Goal: Transaction & Acquisition: Obtain resource

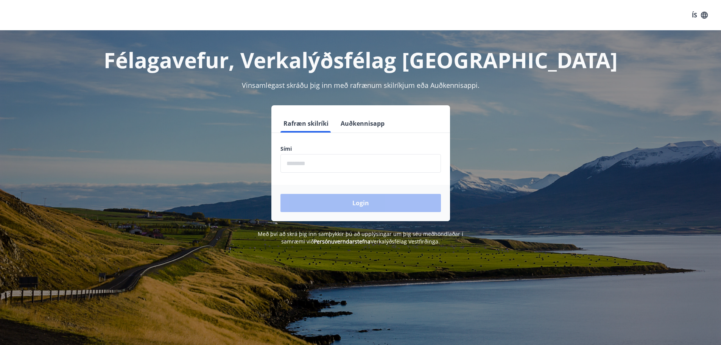
click at [327, 163] on input "phone" at bounding box center [361, 163] width 161 height 19
type input "********"
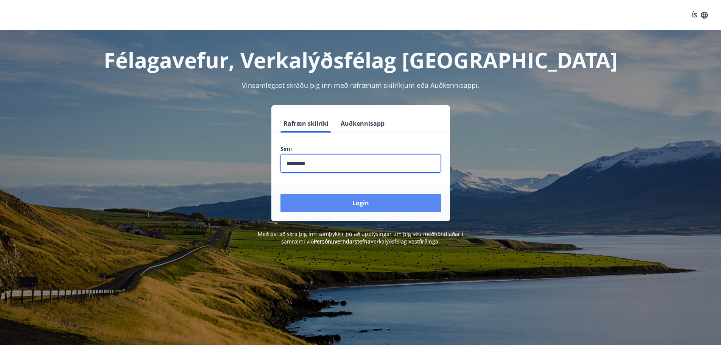
click at [331, 204] on button "Login" at bounding box center [361, 203] width 161 height 18
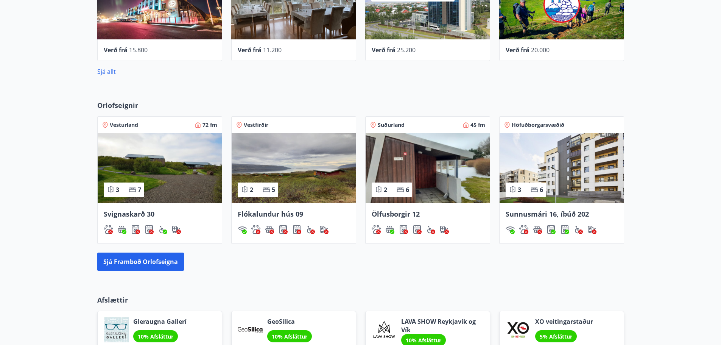
scroll to position [303, 0]
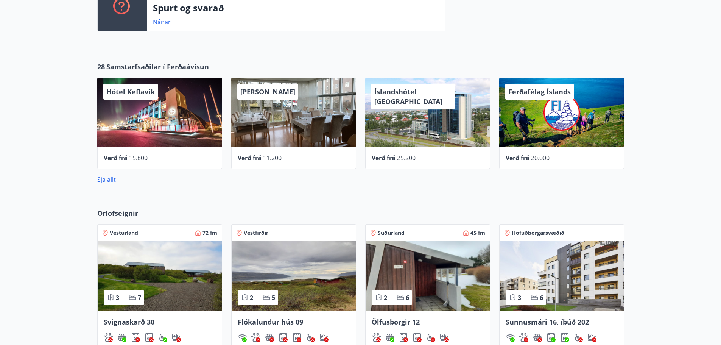
drag, startPoint x: 112, startPoint y: 177, endPoint x: 123, endPoint y: 187, distance: 15.3
click at [123, 187] on div "28 Samstarfsaðilar í Ferðaávísun Hótel Keflavík Verð frá 15.800 Alba gistiheimi…" at bounding box center [360, 123] width 721 height 147
click at [109, 176] on link "Sjá allt" at bounding box center [106, 179] width 19 height 8
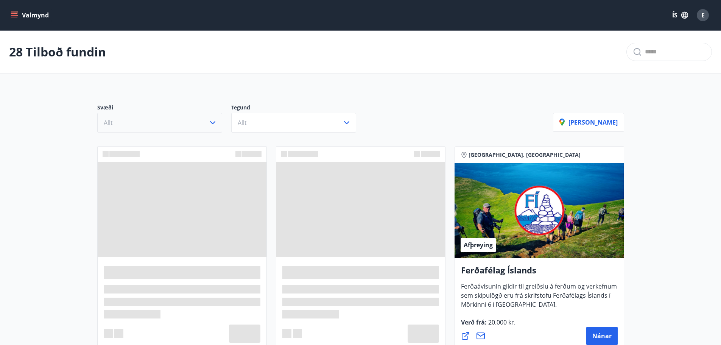
click at [165, 120] on button "Allt" at bounding box center [159, 123] width 125 height 20
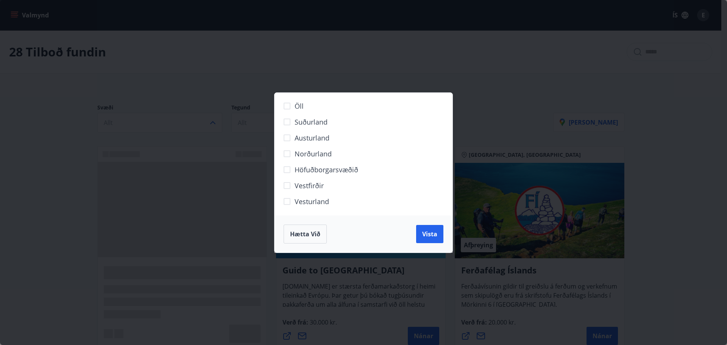
click at [328, 151] on span "Norðurland" at bounding box center [313, 154] width 37 height 10
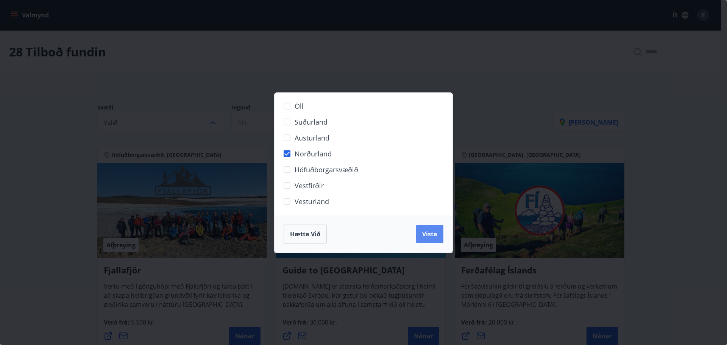
click at [425, 232] on span "Vista" at bounding box center [429, 234] width 15 height 8
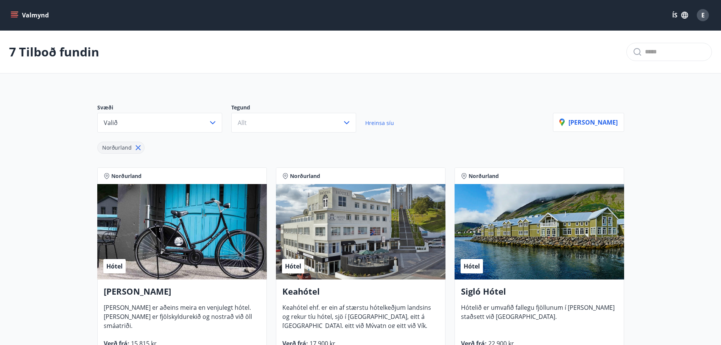
click at [37, 14] on button "Valmynd" at bounding box center [30, 15] width 43 height 14
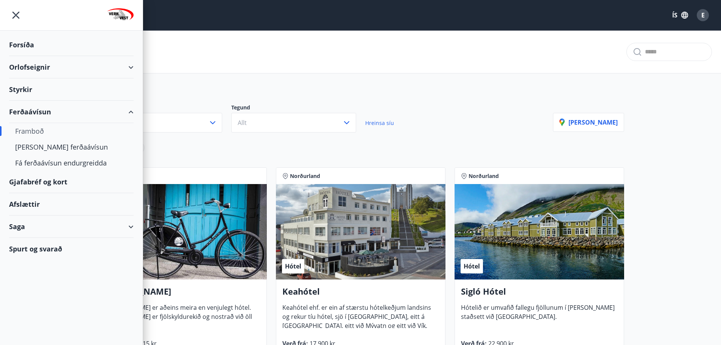
click at [47, 65] on div "Orlofseignir" at bounding box center [71, 67] width 125 height 22
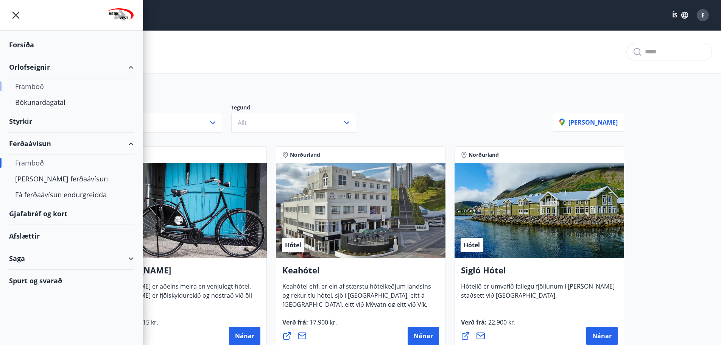
click at [51, 87] on div "Framboð" at bounding box center [71, 86] width 112 height 16
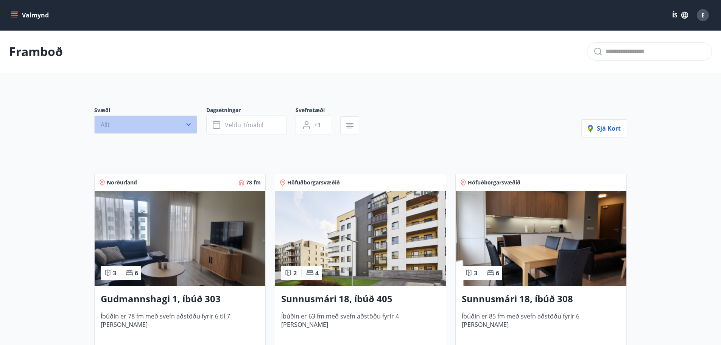
click at [187, 119] on button "Allt" at bounding box center [145, 124] width 103 height 18
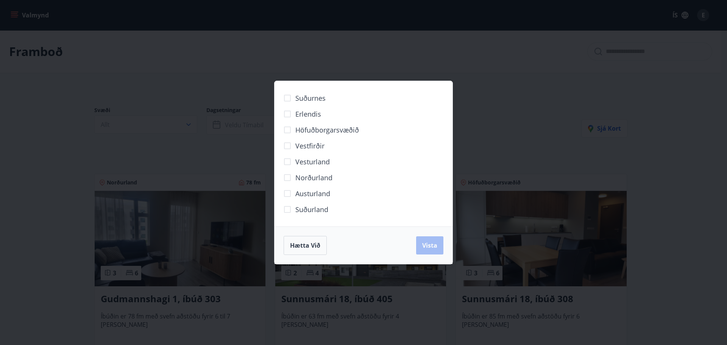
click at [323, 173] on span "Norðurland" at bounding box center [313, 178] width 37 height 10
click at [436, 243] on span "Vista" at bounding box center [429, 245] width 15 height 8
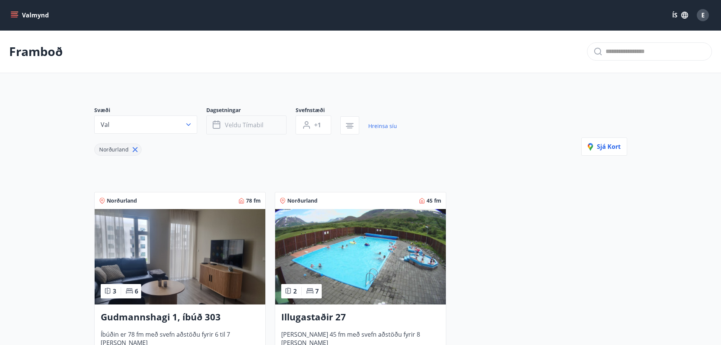
click at [272, 125] on button "Veldu tímabil" at bounding box center [246, 124] width 80 height 19
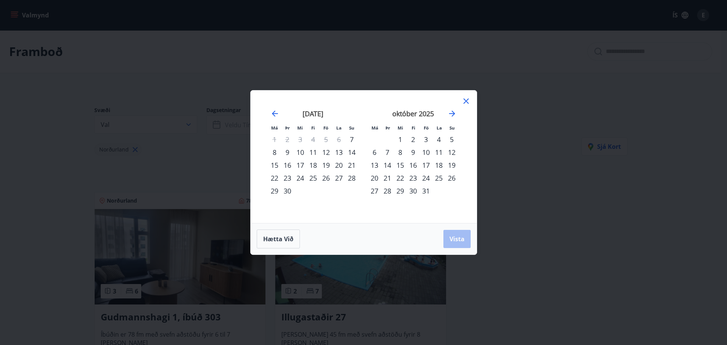
click at [290, 192] on div "30" at bounding box center [287, 190] width 13 height 13
click at [427, 138] on div "3" at bounding box center [426, 139] width 13 height 13
click at [457, 238] on span "Vista" at bounding box center [456, 239] width 15 height 8
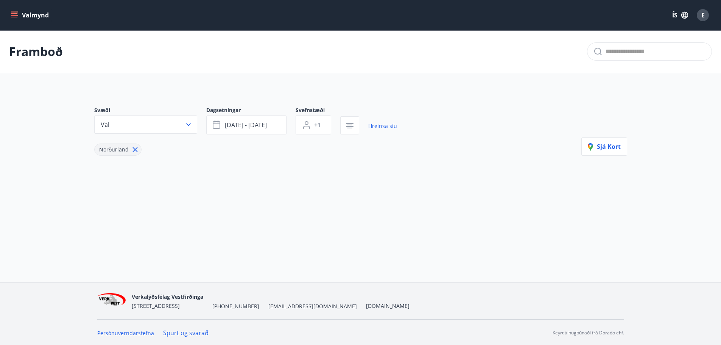
scroll to position [1, 0]
click at [136, 149] on icon at bounding box center [135, 148] width 8 height 8
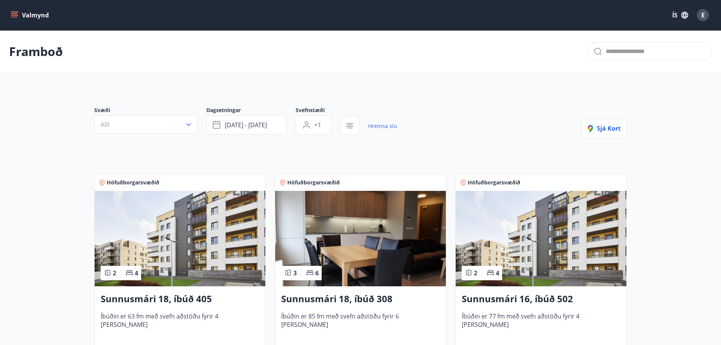
click at [20, 19] on button "Valmynd" at bounding box center [30, 15] width 43 height 14
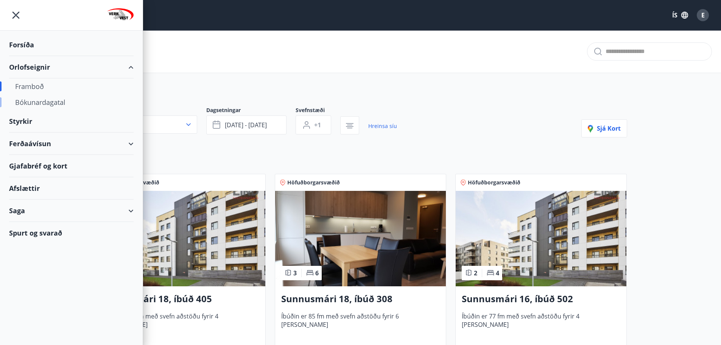
click at [64, 98] on div "Bókunardagatal" at bounding box center [71, 102] width 112 height 16
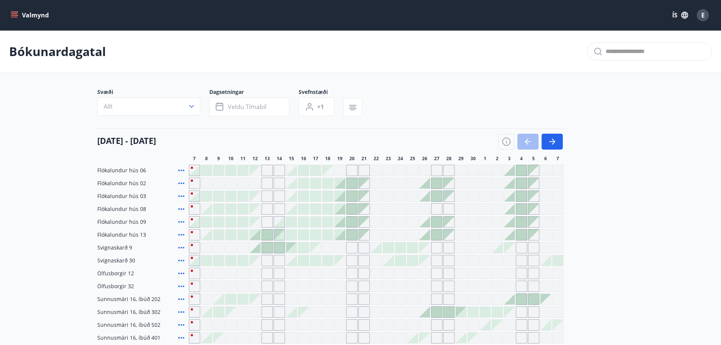
click at [17, 12] on icon "menu" at bounding box center [15, 12] width 8 height 1
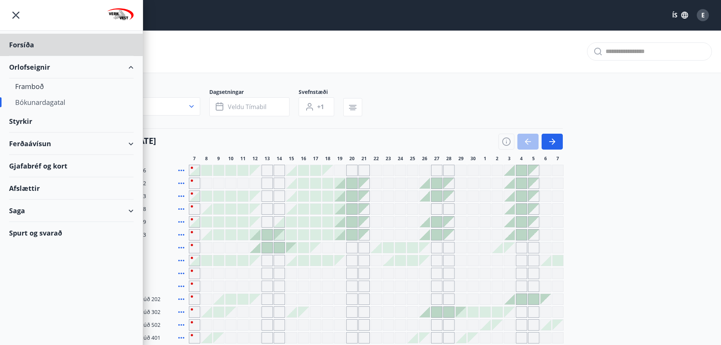
click at [32, 120] on div "Styrkir" at bounding box center [71, 121] width 125 height 22
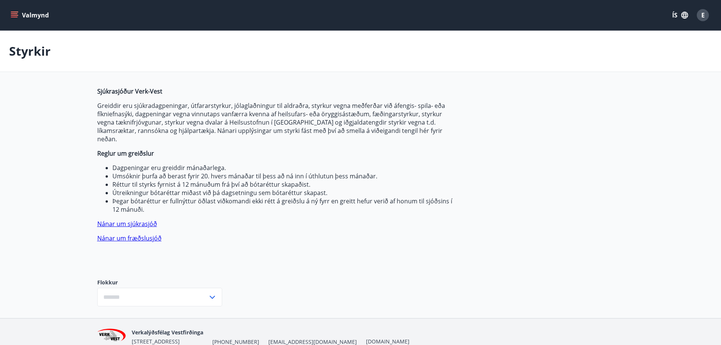
type input "***"
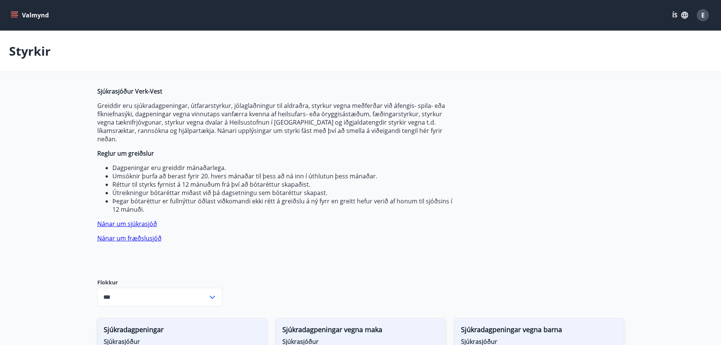
click at [18, 20] on button "Valmynd" at bounding box center [30, 15] width 43 height 14
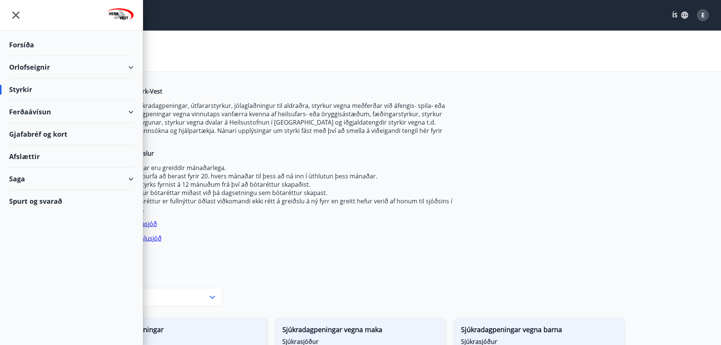
click at [112, 110] on div "Ferðaávísun" at bounding box center [71, 112] width 125 height 22
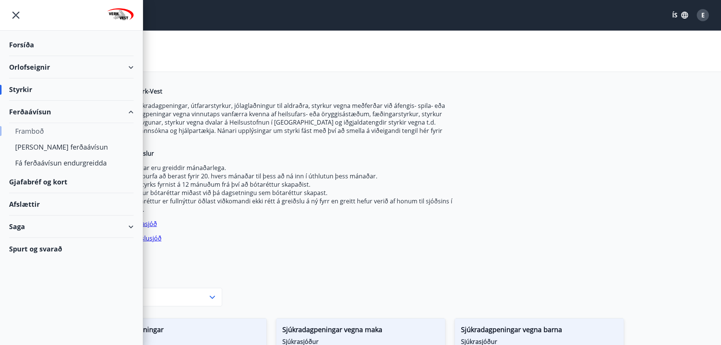
click at [94, 131] on div "Framboð" at bounding box center [71, 131] width 112 height 16
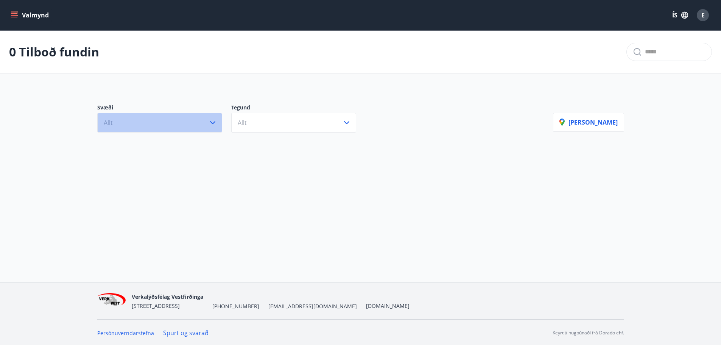
click at [106, 125] on span "Allt" at bounding box center [108, 123] width 9 height 8
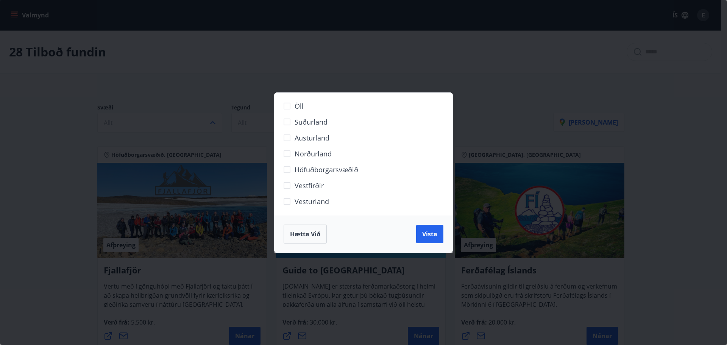
click at [301, 159] on label "Norðurland" at bounding box center [358, 157] width 159 height 16
click at [439, 240] on button "Vista" at bounding box center [429, 234] width 27 height 18
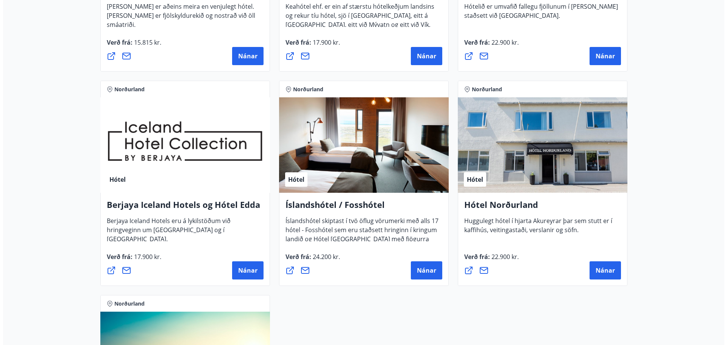
scroll to position [379, 0]
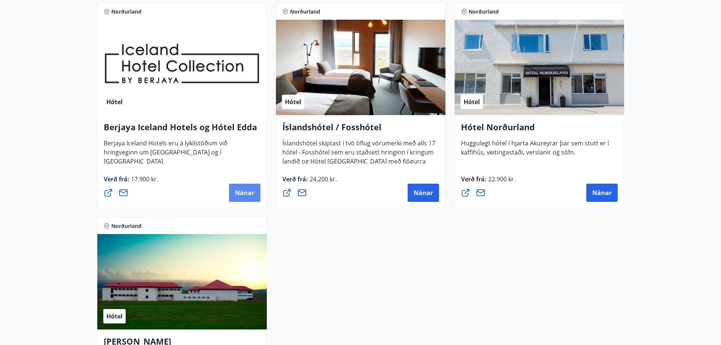
click at [240, 194] on span "Nánar" at bounding box center [244, 193] width 19 height 8
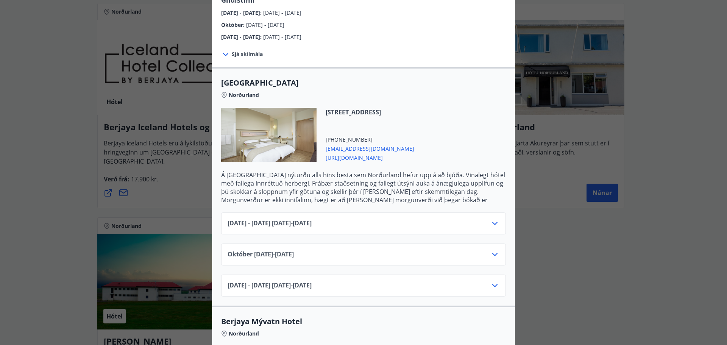
scroll to position [151, 0]
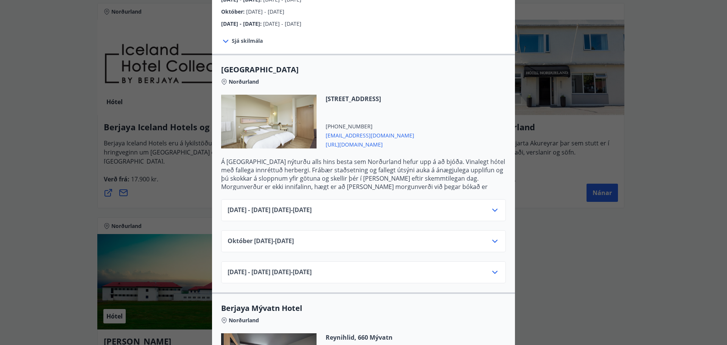
click at [351, 237] on div "[DATE]10.25 - [DATE]" at bounding box center [364, 244] width 272 height 15
click at [491, 237] on icon at bounding box center [494, 241] width 9 height 9
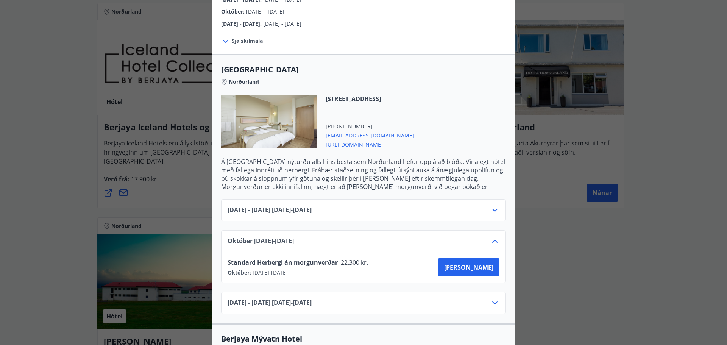
click at [491, 237] on icon at bounding box center [494, 241] width 9 height 9
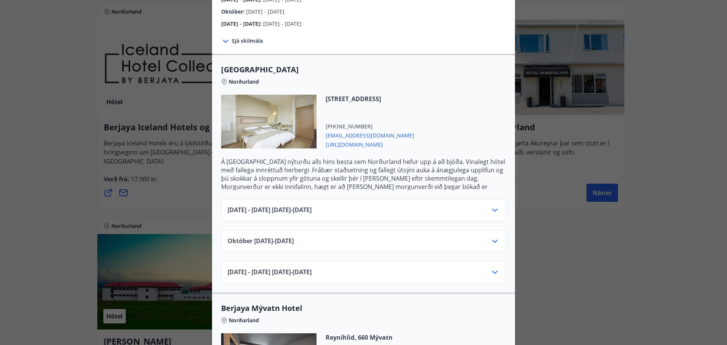
click at [490, 206] on icon at bounding box center [494, 210] width 9 height 9
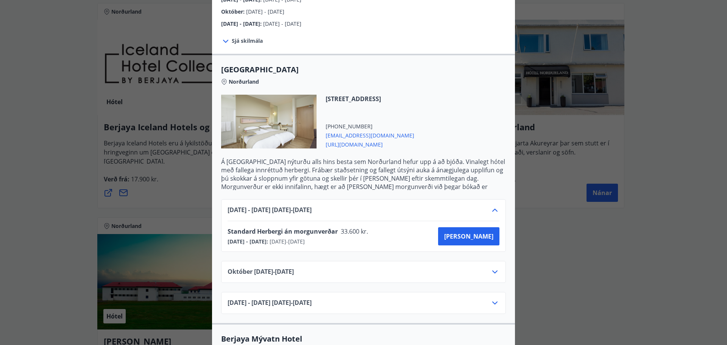
click at [490, 206] on icon at bounding box center [494, 210] width 9 height 9
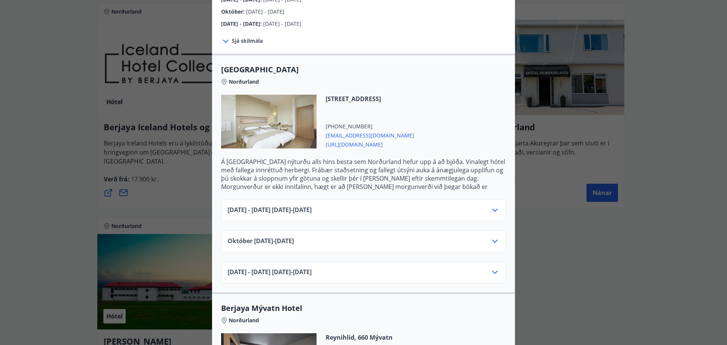
click at [486, 268] on div "[DATE] - [DATE] [DATE] - [DATE]" at bounding box center [364, 275] width 272 height 15
click at [493, 268] on icon at bounding box center [494, 272] width 9 height 9
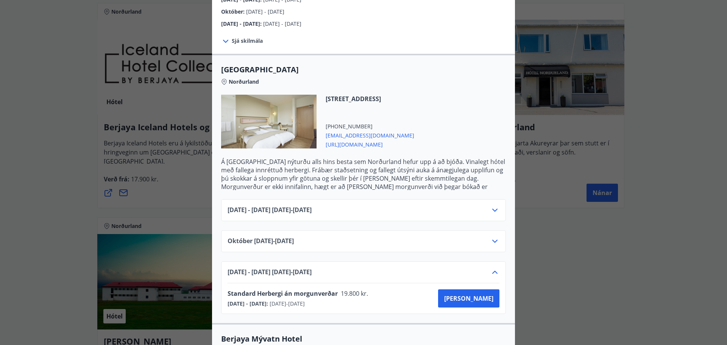
click at [493, 268] on icon at bounding box center [494, 272] width 9 height 9
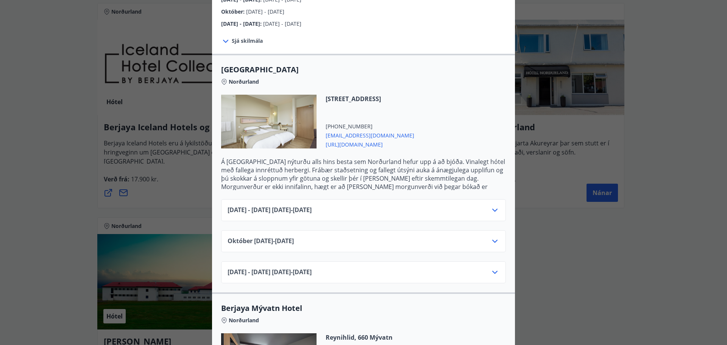
click at [71, 212] on div "Berjaya Iceland Hotels og Hótel Edda Berjaya Iceland Hotels og Hótel Edda eru h…" at bounding box center [363, 172] width 727 height 345
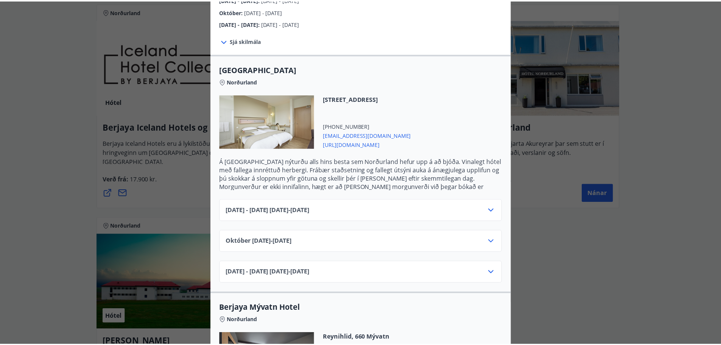
scroll to position [0, 0]
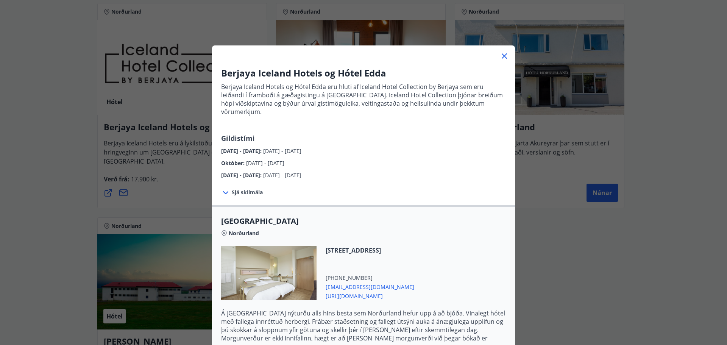
drag, startPoint x: 70, startPoint y: 197, endPoint x: 81, endPoint y: 191, distance: 13.4
click at [70, 197] on div "Berjaya Iceland Hotels og Hótel Edda Berjaya Iceland Hotels og Hótel Edda eru h…" at bounding box center [363, 172] width 727 height 345
